Goal: Task Accomplishment & Management: Complete application form

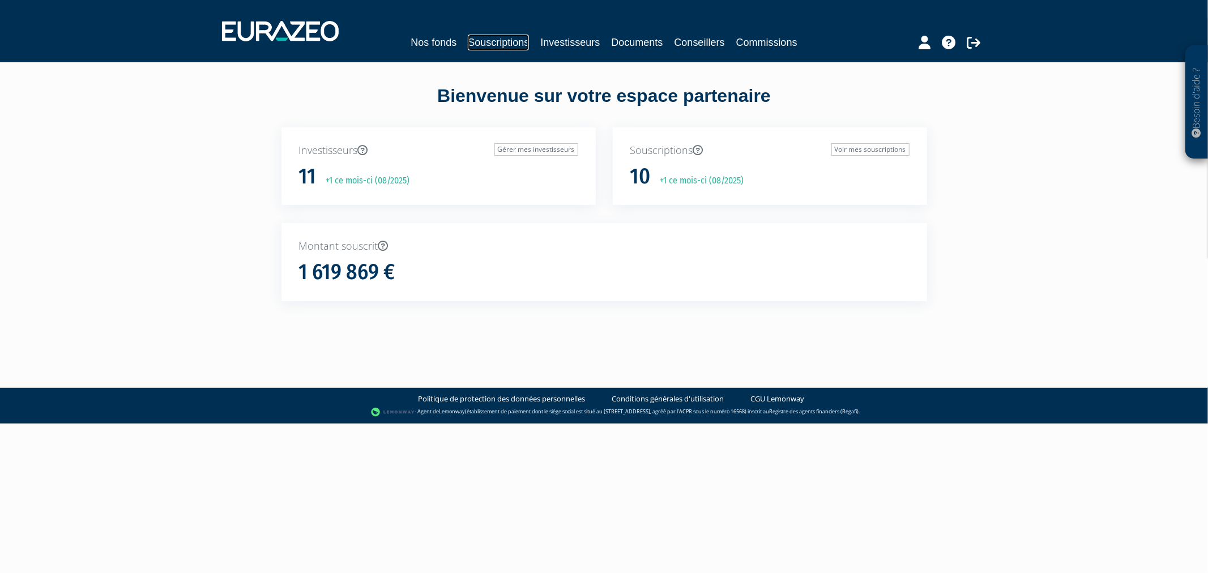
click at [503, 37] on link "Souscriptions" at bounding box center [498, 43] width 61 height 16
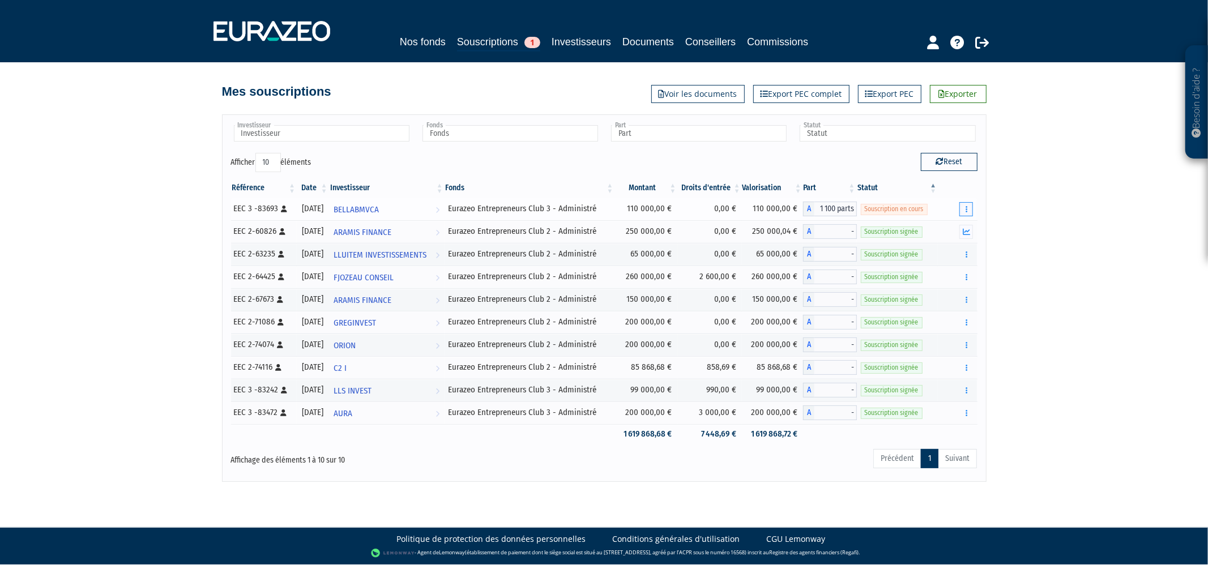
click at [969, 212] on button "button" at bounding box center [967, 209] width 14 height 14
click at [950, 250] on link "Compléter" at bounding box center [933, 250] width 74 height 19
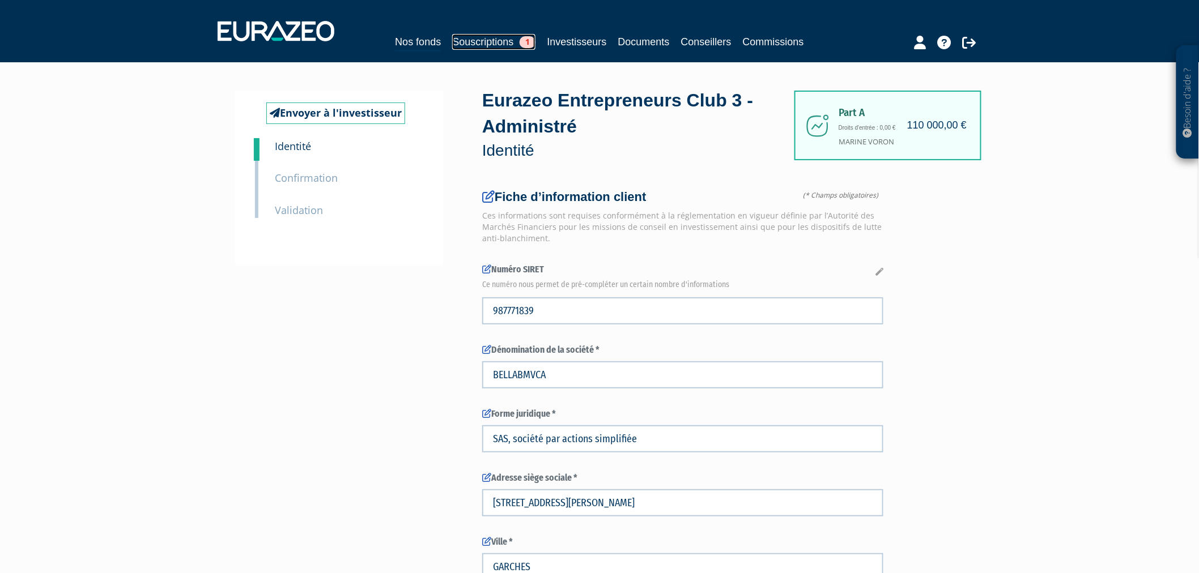
click at [497, 36] on link "Souscriptions 1" at bounding box center [493, 42] width 83 height 16
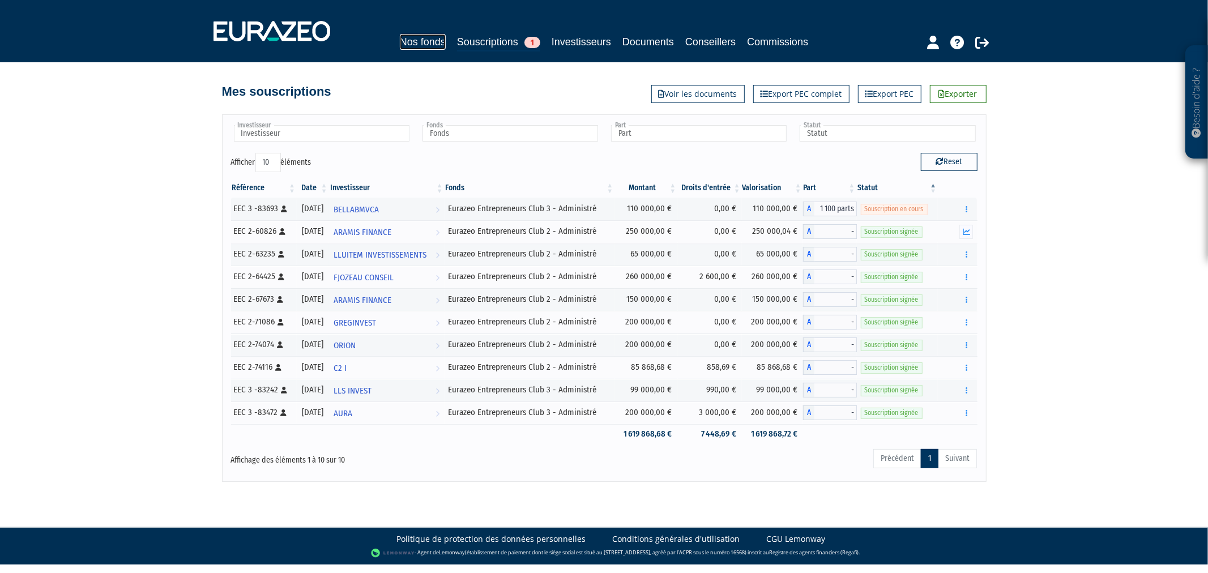
drag, startPoint x: 417, startPoint y: 35, endPoint x: 406, endPoint y: 28, distance: 13.2
click at [417, 35] on link "Nos fonds" at bounding box center [423, 42] width 46 height 16
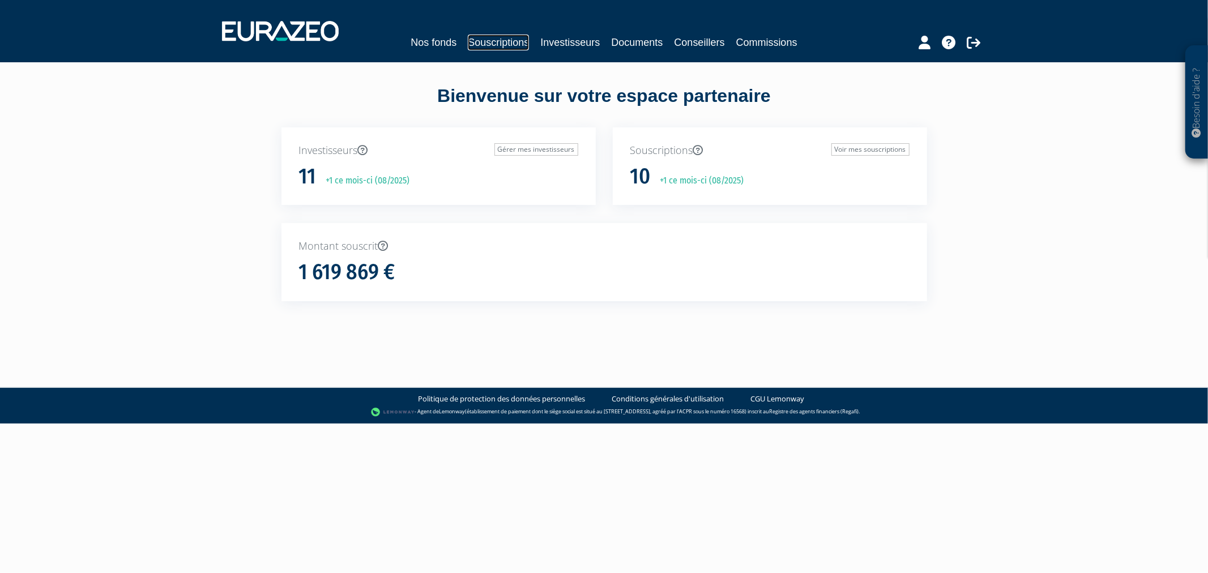
click at [489, 49] on link "Souscriptions" at bounding box center [498, 43] width 61 height 16
click link "Souscriptions"
